Goal: Task Accomplishment & Management: Use online tool/utility

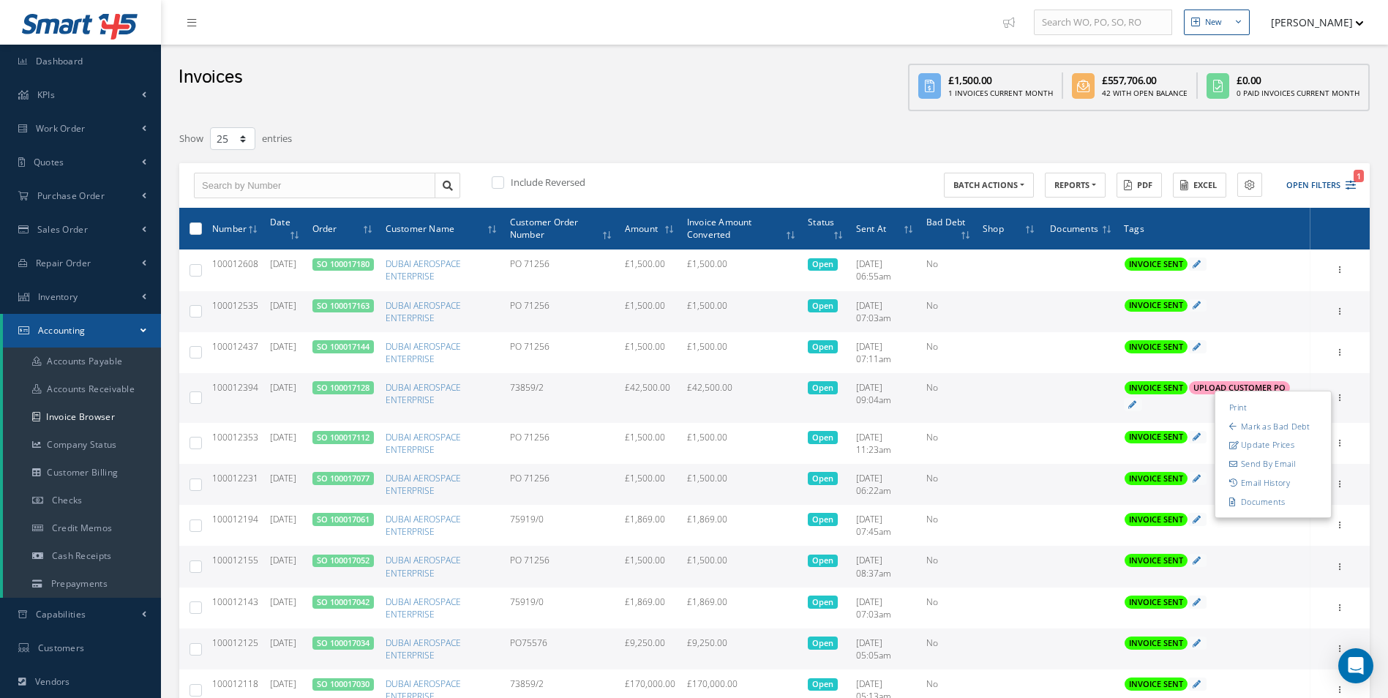
select select "25"
click at [131, 198] on link "Purchase Order" at bounding box center [80, 196] width 161 height 34
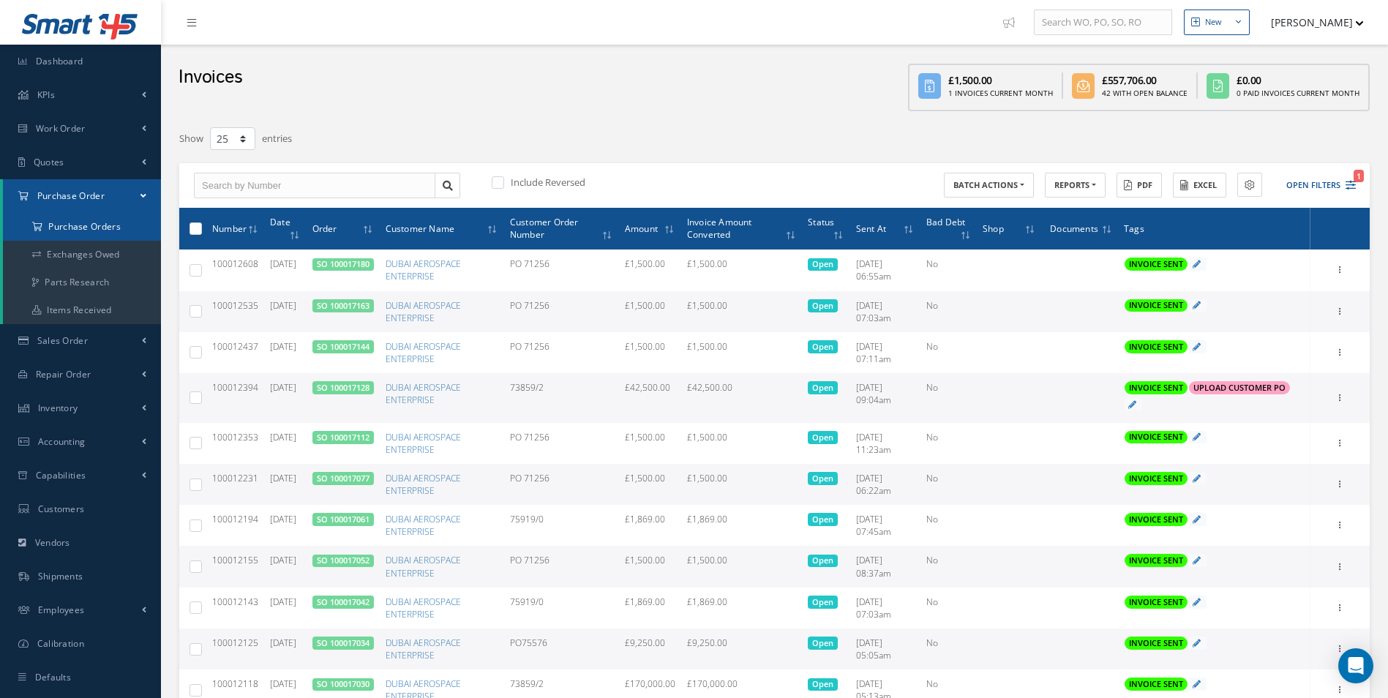
click at [110, 235] on a=1&status_id=2&status_id=3&status_id=5&collapsedFilters"] "Purchase Orders" at bounding box center [82, 227] width 158 height 28
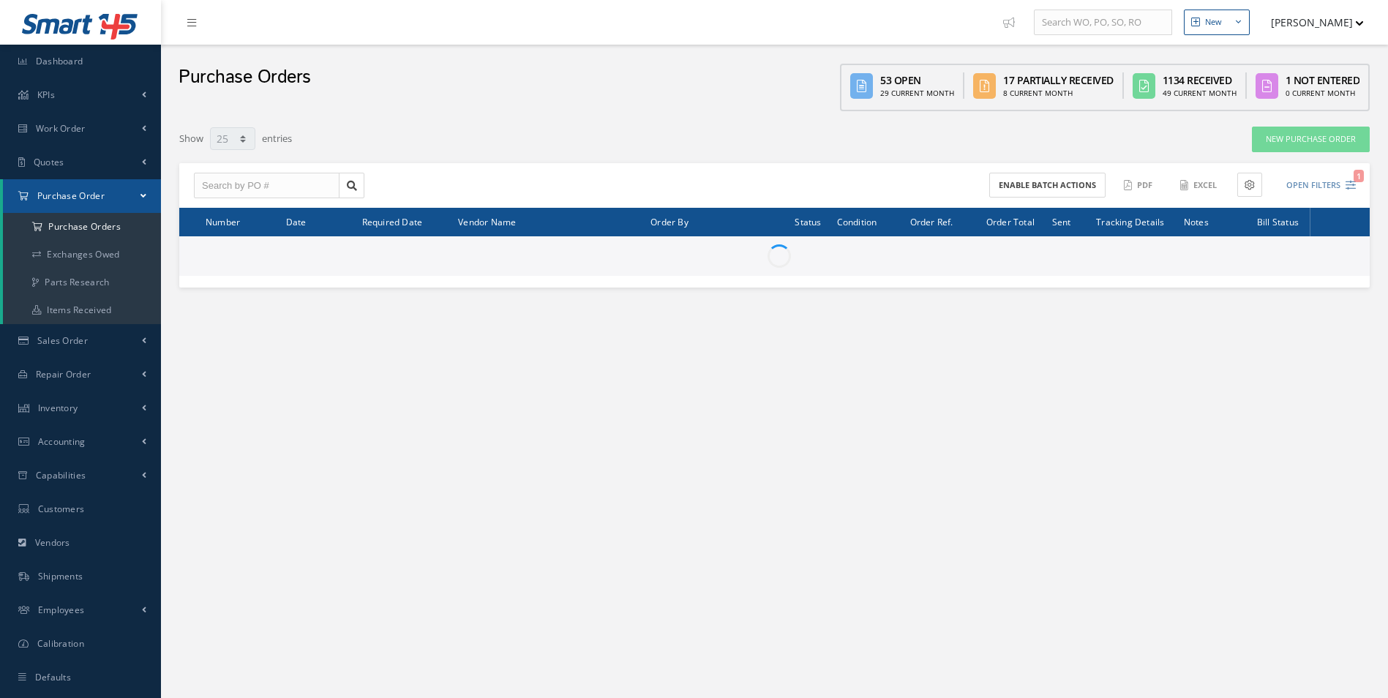
select select "25"
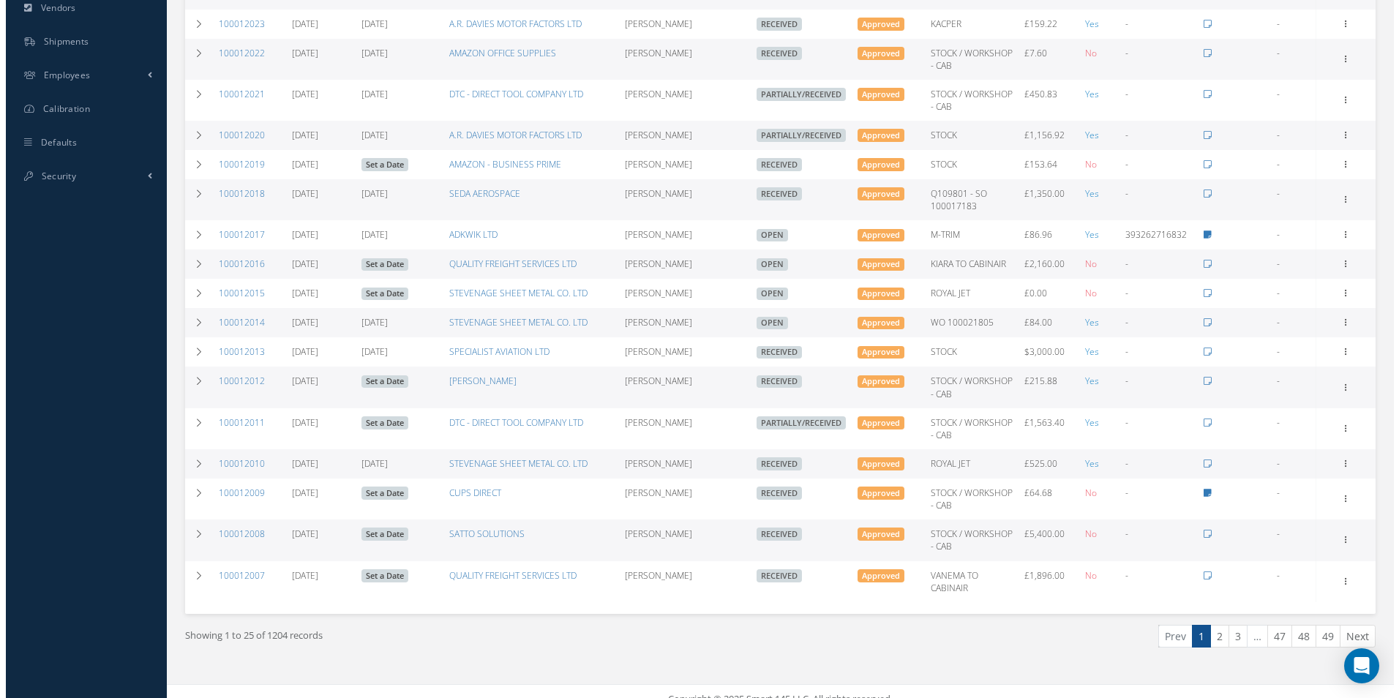
scroll to position [539, 0]
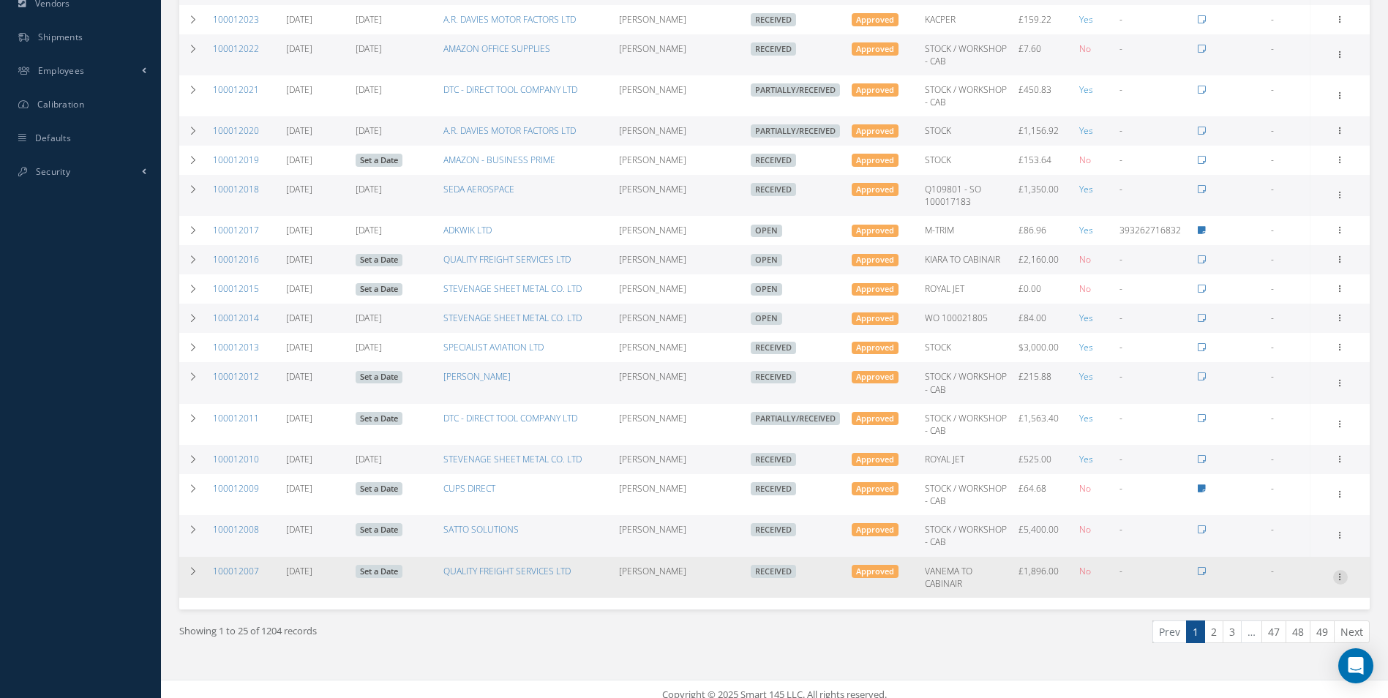
click at [1337, 570] on icon at bounding box center [1340, 576] width 15 height 12
click at [1282, 592] on link "Create Bill" at bounding box center [1273, 601] width 116 height 19
type input "316.00"
type input "0.00"
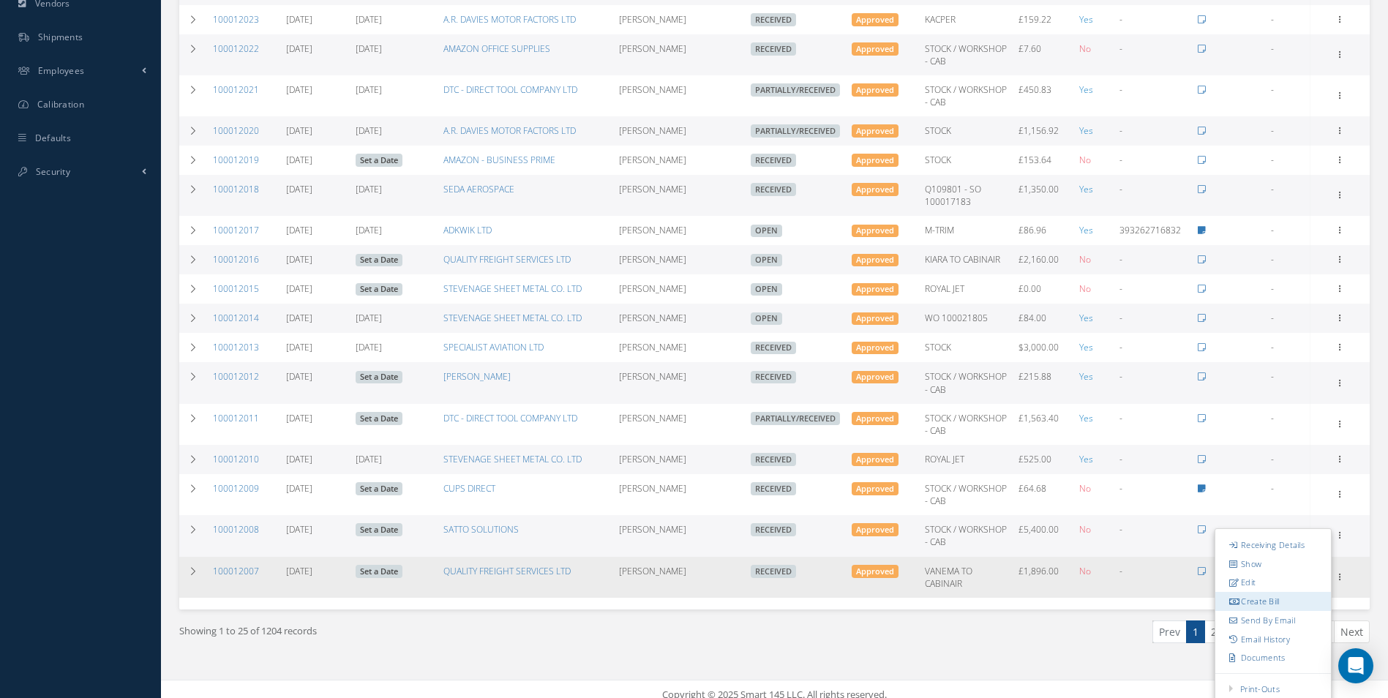
type input "0.00"
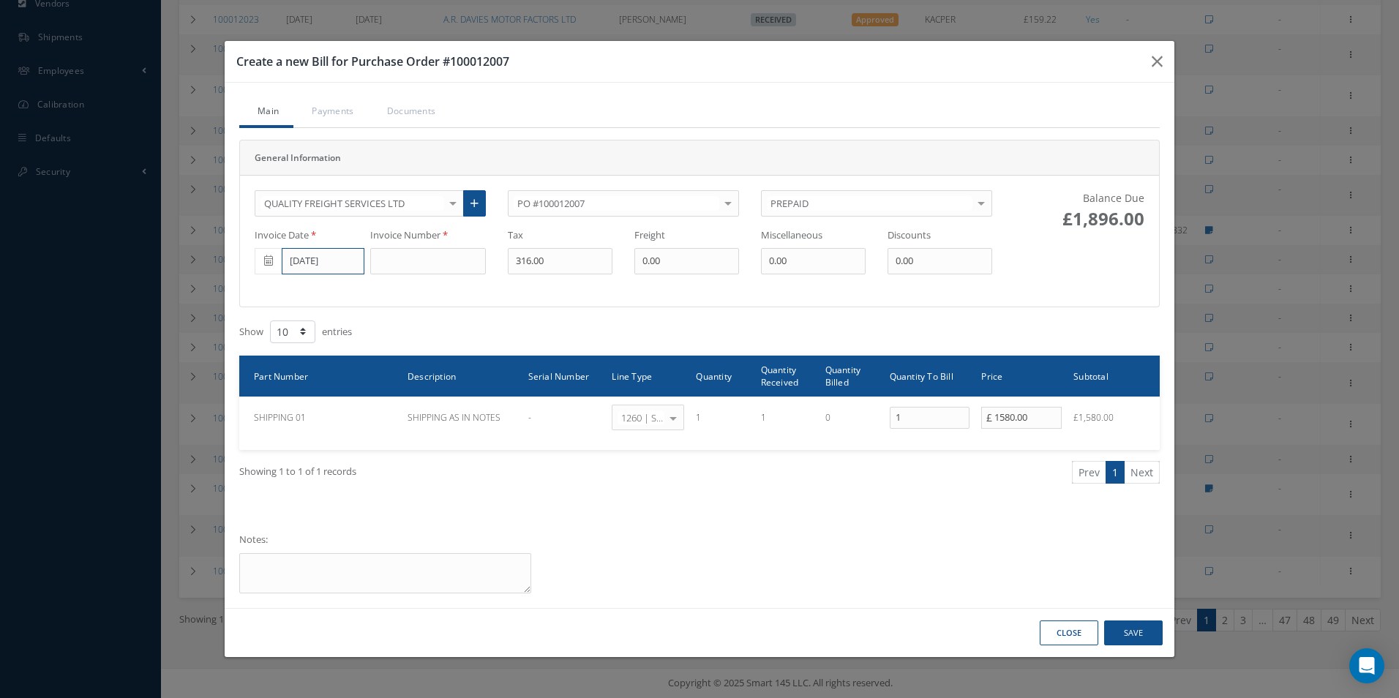
click at [317, 265] on input "[DATE]" at bounding box center [323, 261] width 83 height 26
click at [288, 375] on td "15" at bounding box center [288, 375] width 22 height 22
type input "[DATE]"
click at [410, 264] on input at bounding box center [428, 261] width 116 height 26
type input "652791"
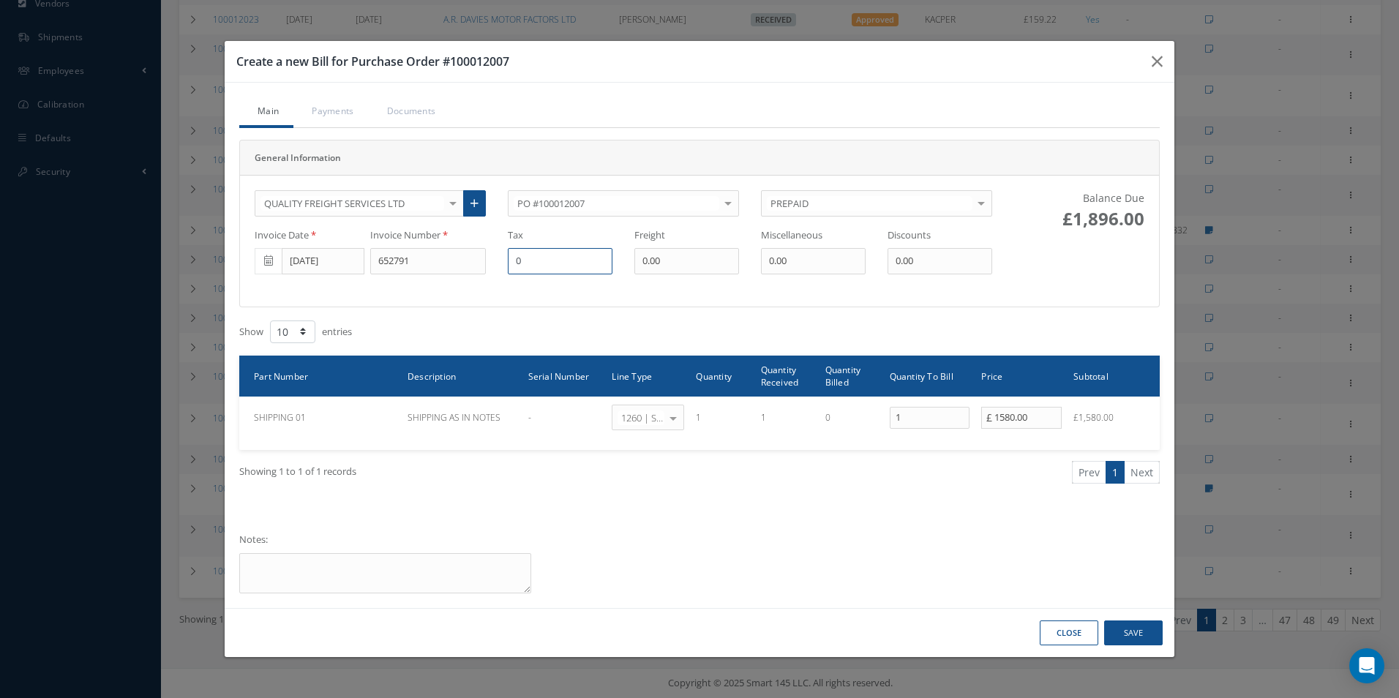
type input "0"
click at [1134, 631] on button "Save" at bounding box center [1133, 633] width 59 height 26
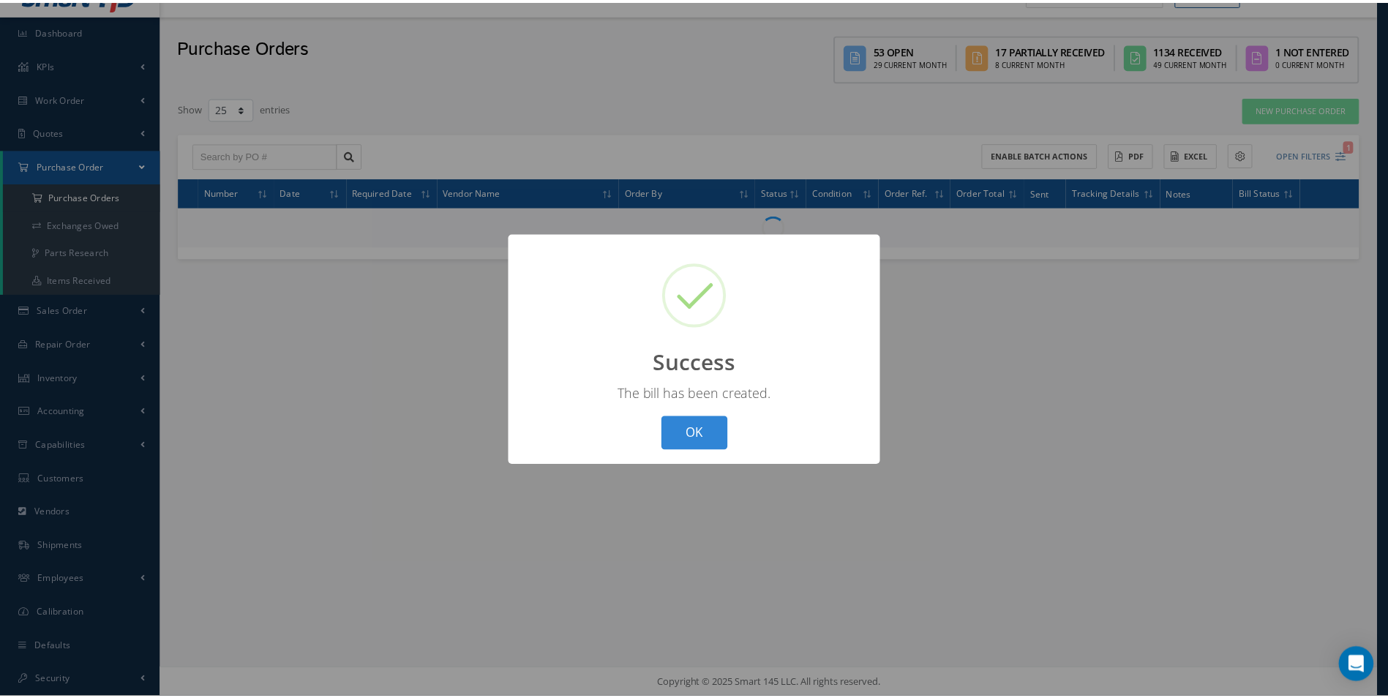
scroll to position [30, 0]
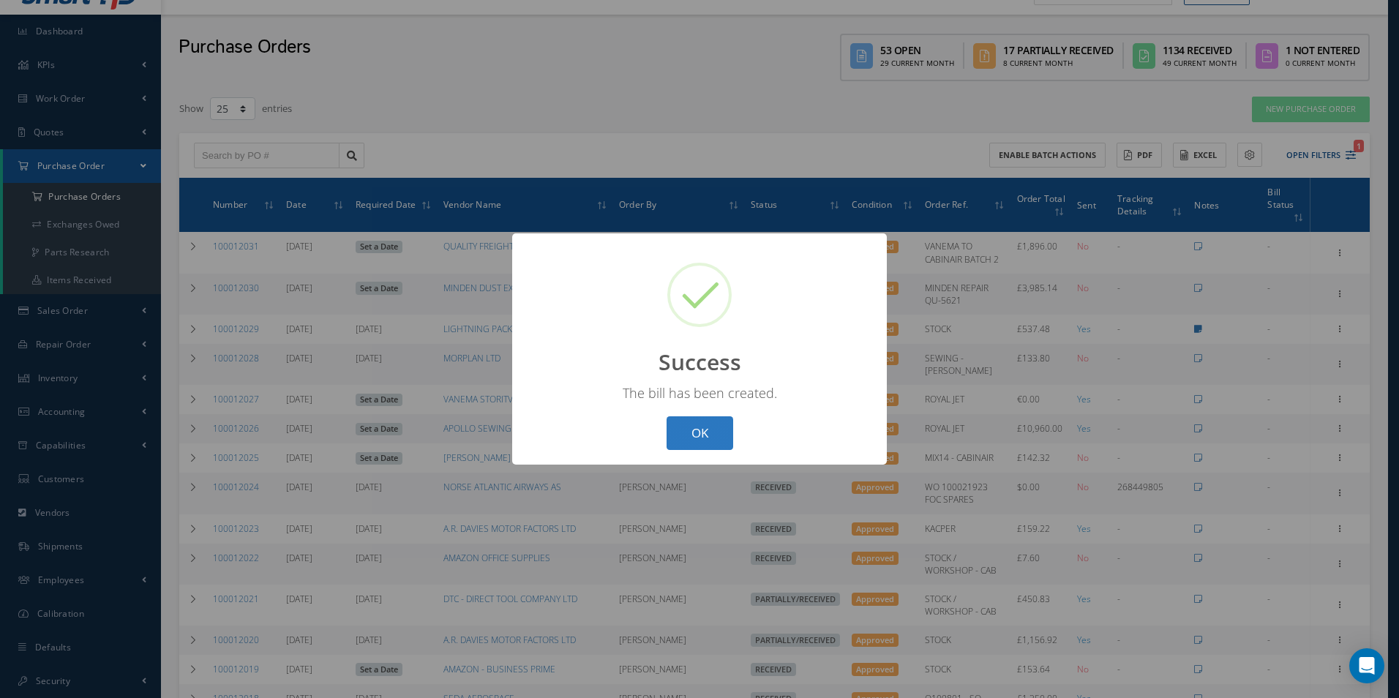
click at [707, 437] on button "OK" at bounding box center [699, 433] width 67 height 34
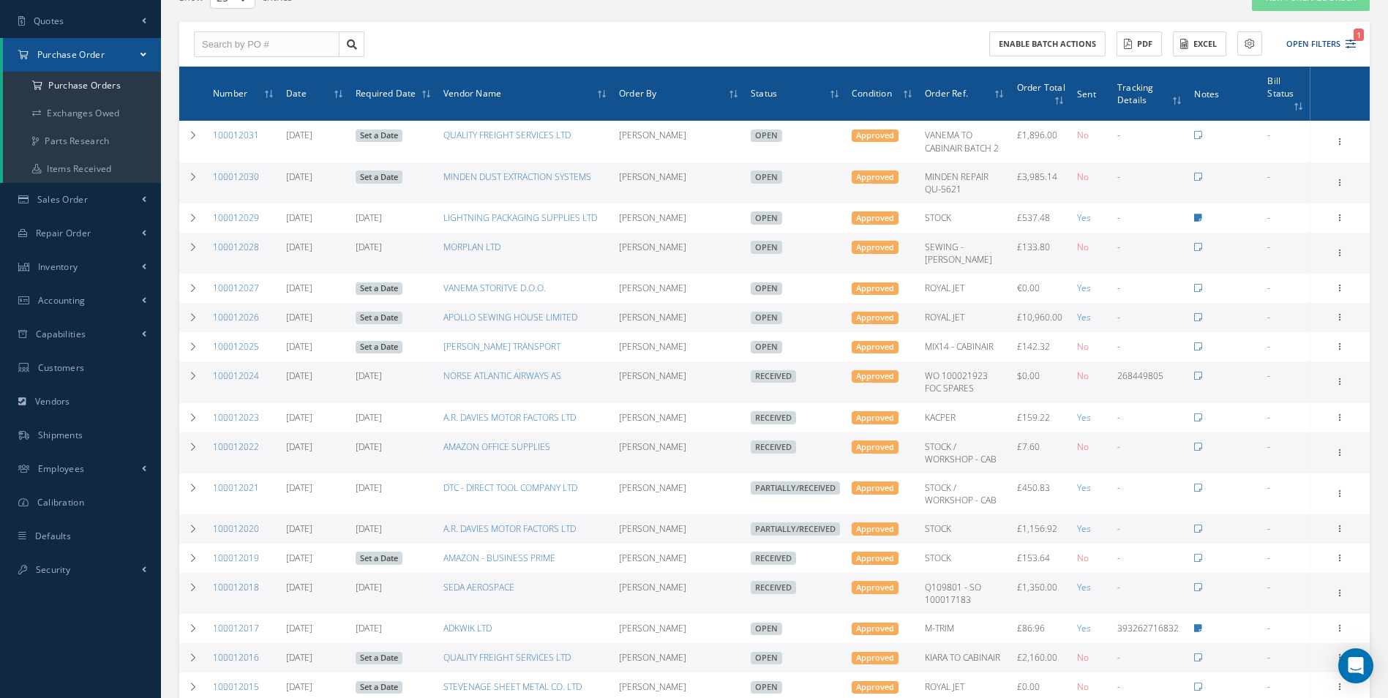
scroll to position [176, 0]
